Goal: Browse casually: Explore the website without a specific task or goal

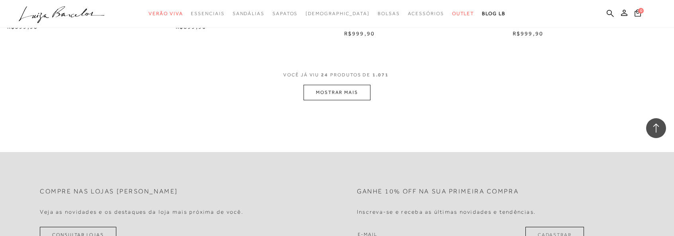
scroll to position [1834, 0]
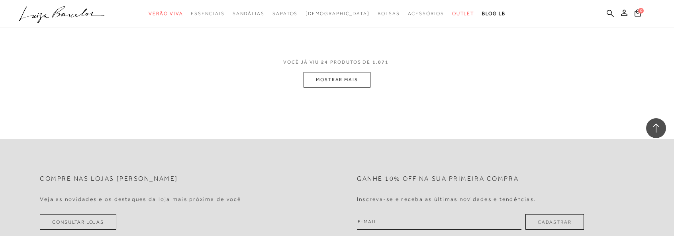
click at [333, 81] on button "MOSTRAR MAIS" at bounding box center [337, 80] width 67 height 16
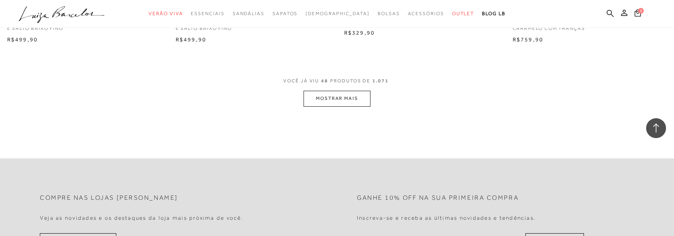
scroll to position [3628, 0]
click at [330, 97] on button "MOSTRAR MAIS" at bounding box center [337, 97] width 67 height 16
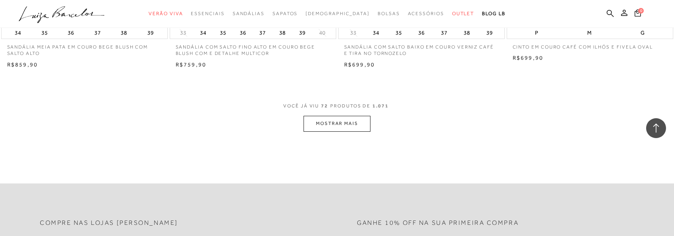
scroll to position [5421, 0]
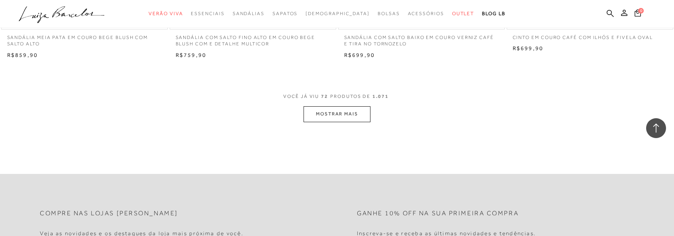
click at [330, 116] on button "MOSTRAR MAIS" at bounding box center [337, 114] width 67 height 16
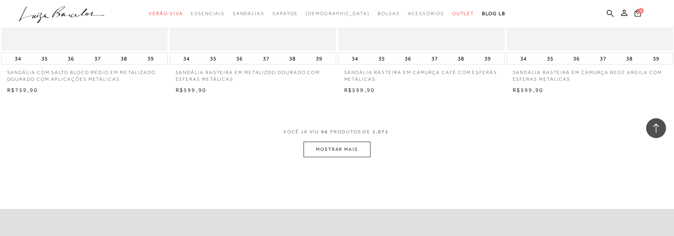
scroll to position [7215, 0]
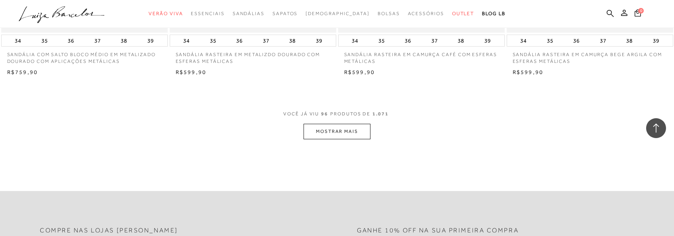
click at [350, 134] on button "MOSTRAR MAIS" at bounding box center [337, 132] width 67 height 16
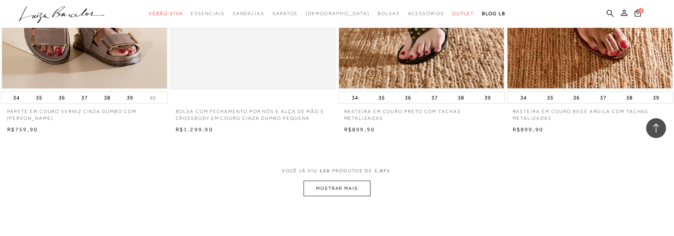
scroll to position [9009, 0]
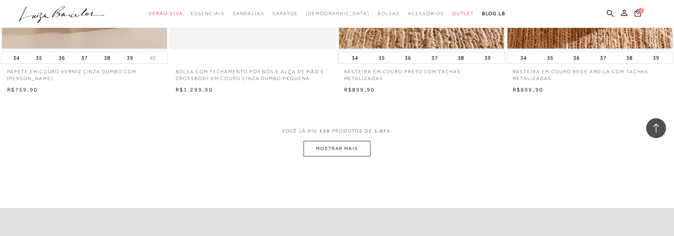
click at [336, 153] on button "MOSTRAR MAIS" at bounding box center [337, 149] width 67 height 16
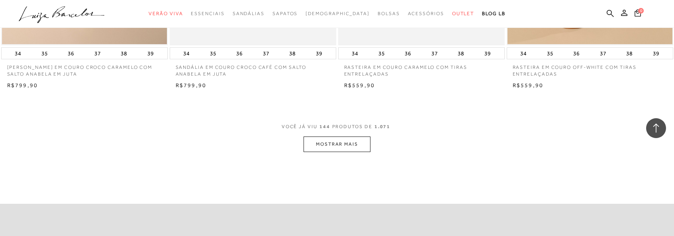
scroll to position [10843, 0]
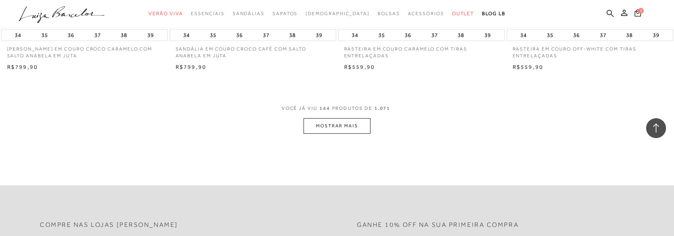
click at [340, 126] on button "MOSTRAR MAIS" at bounding box center [337, 126] width 67 height 16
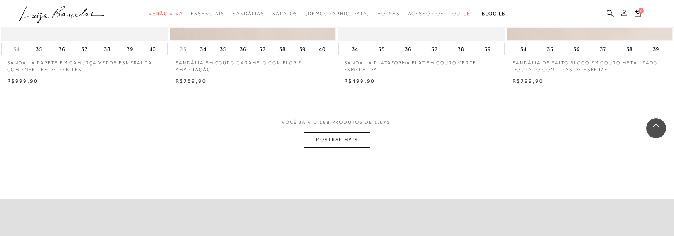
scroll to position [12676, 0]
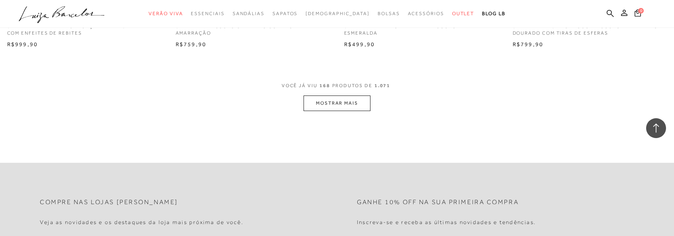
click at [351, 109] on button "MOSTRAR MAIS" at bounding box center [337, 104] width 67 height 16
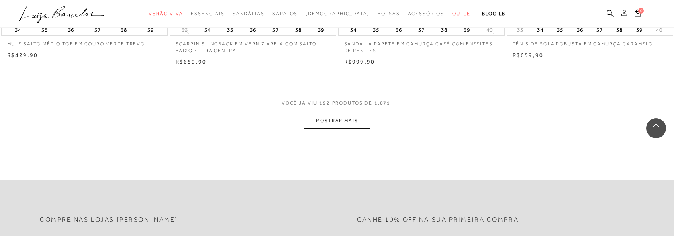
scroll to position [14470, 0]
click at [334, 125] on button "MOSTRAR MAIS" at bounding box center [337, 121] width 67 height 16
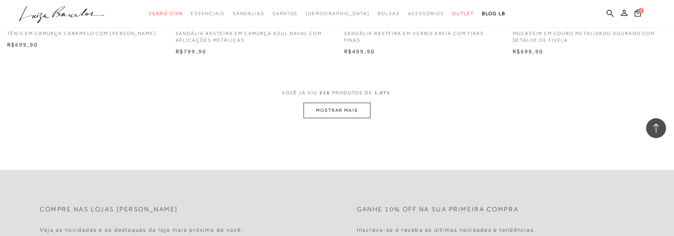
scroll to position [16304, 0]
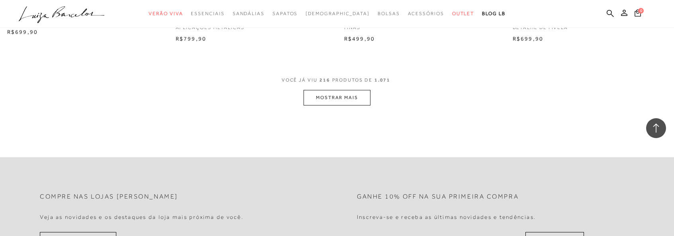
click at [332, 103] on button "MOSTRAR MAIS" at bounding box center [337, 98] width 67 height 16
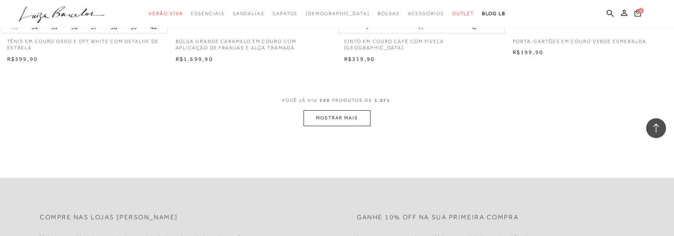
scroll to position [18098, 0]
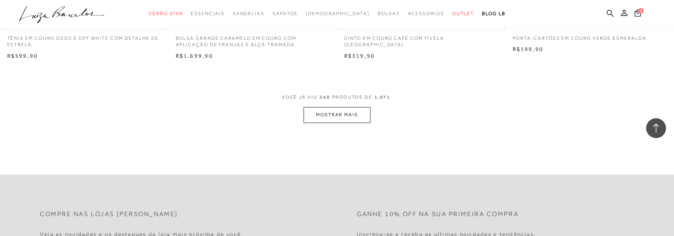
click at [324, 119] on button "MOSTRAR MAIS" at bounding box center [337, 115] width 67 height 16
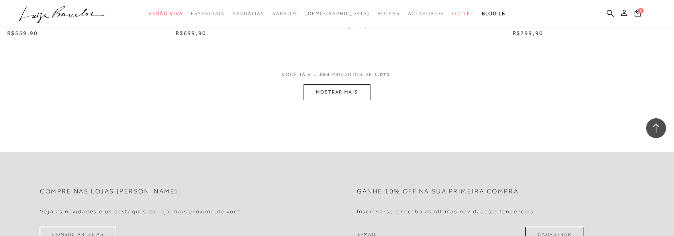
click at [339, 98] on button "MOSTRAR MAIS" at bounding box center [337, 93] width 67 height 16
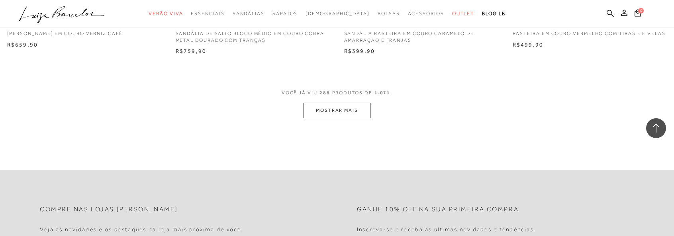
scroll to position [21725, 0]
click at [325, 113] on button "MOSTRAR MAIS" at bounding box center [337, 110] width 67 height 16
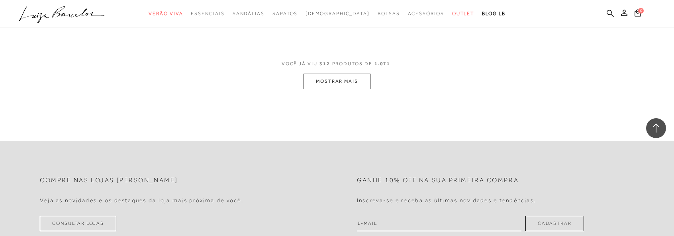
scroll to position [23519, 0]
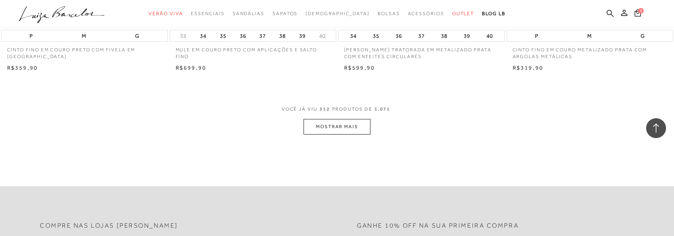
click at [335, 135] on button "MOSTRAR MAIS" at bounding box center [337, 127] width 67 height 16
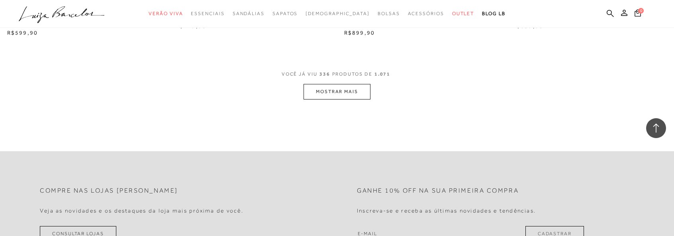
scroll to position [25353, 0]
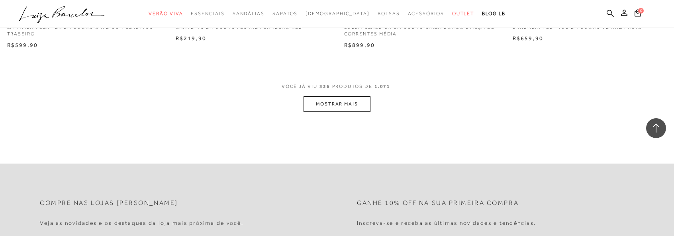
click at [337, 112] on button "MOSTRAR MAIS" at bounding box center [337, 104] width 67 height 16
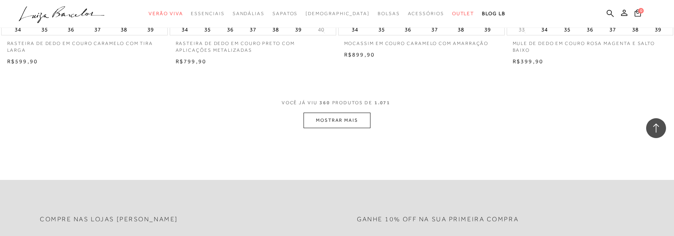
scroll to position [27187, 0]
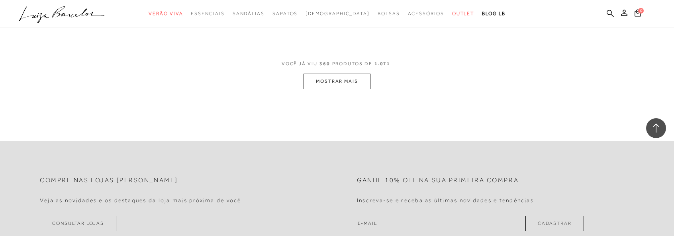
click at [325, 89] on button "MOSTRAR MAIS" at bounding box center [337, 82] width 67 height 16
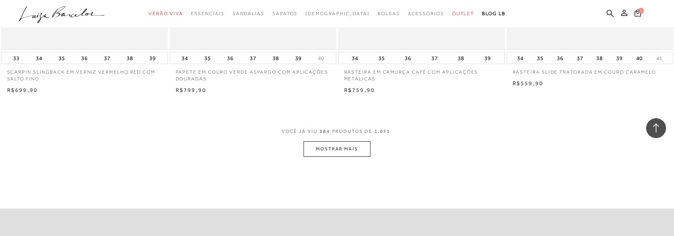
scroll to position [28941, 0]
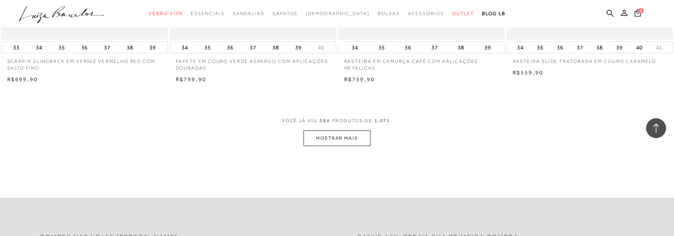
click at [359, 144] on button "MOSTRAR MAIS" at bounding box center [337, 139] width 67 height 16
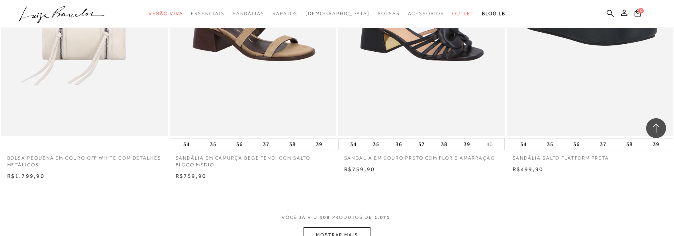
scroll to position [30814, 0]
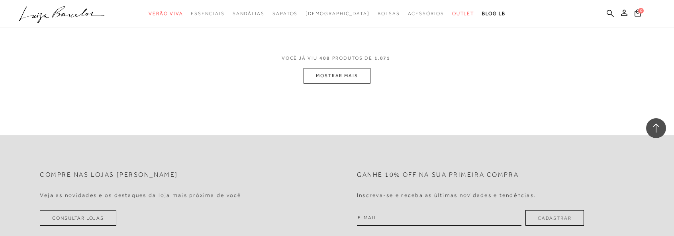
click at [330, 83] on button "MOSTRAR MAIS" at bounding box center [337, 76] width 67 height 16
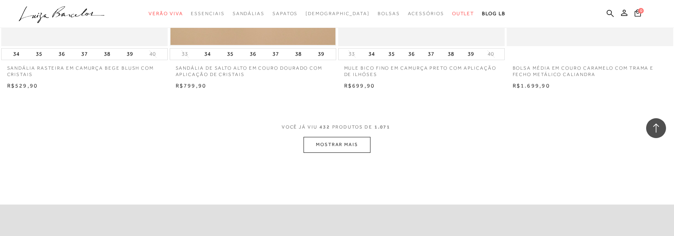
scroll to position [32568, 0]
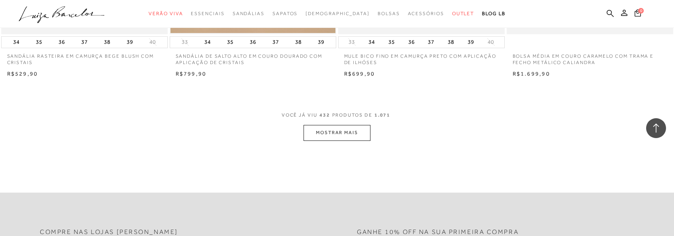
click at [356, 140] on button "MOSTRAR MAIS" at bounding box center [337, 133] width 67 height 16
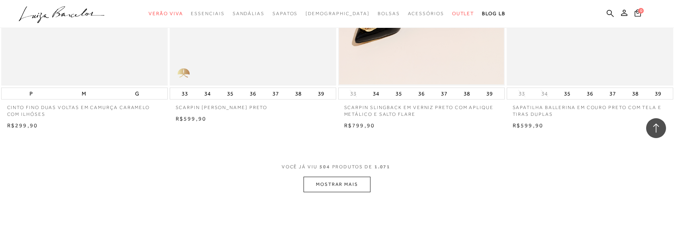
scroll to position [37989, 0]
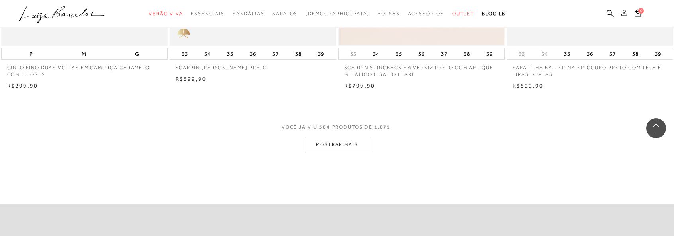
click at [323, 150] on button "MOSTRAR MAIS" at bounding box center [337, 145] width 67 height 16
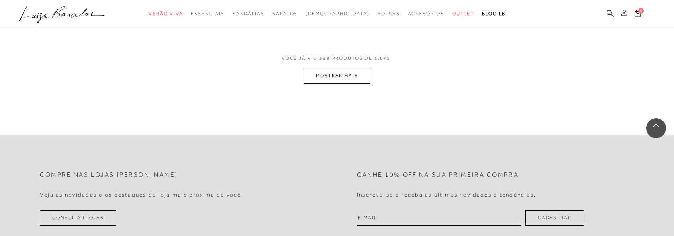
scroll to position [39783, 0]
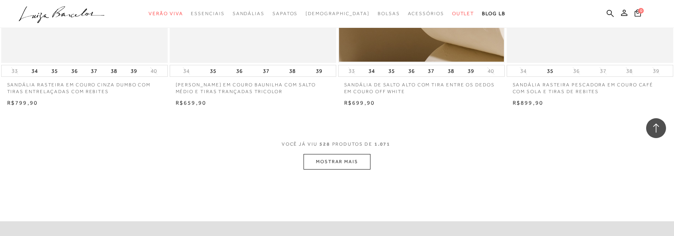
click at [320, 165] on button "MOSTRAR MAIS" at bounding box center [337, 162] width 67 height 16
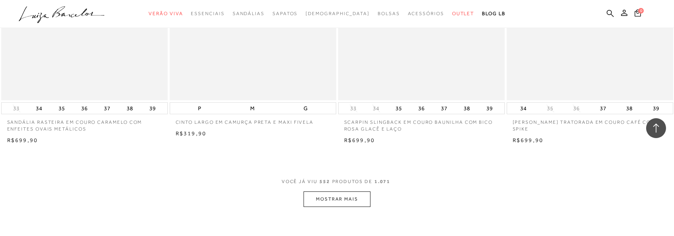
scroll to position [41577, 0]
